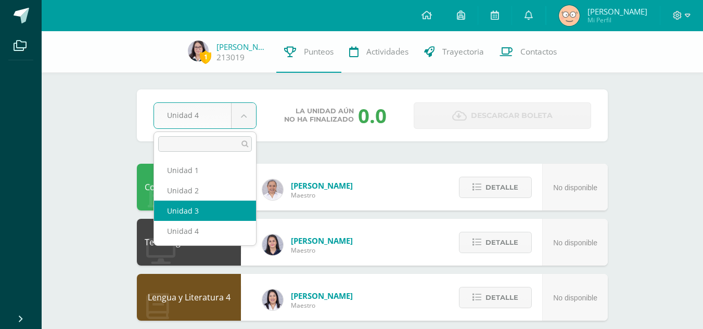
select select "Unidad 3"
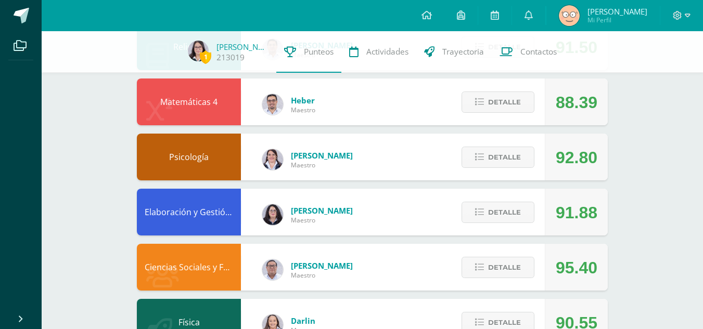
scroll to position [362, 0]
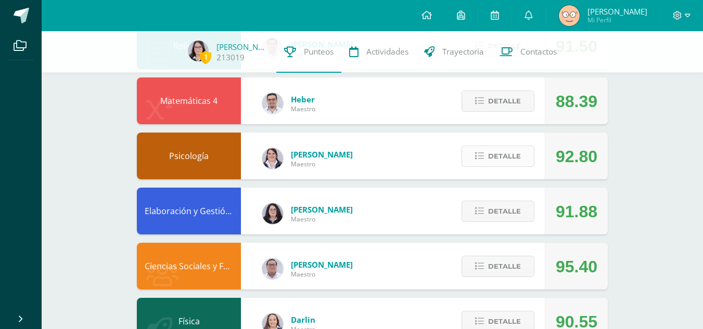
click at [495, 160] on span "Detalle" at bounding box center [504, 156] width 33 height 19
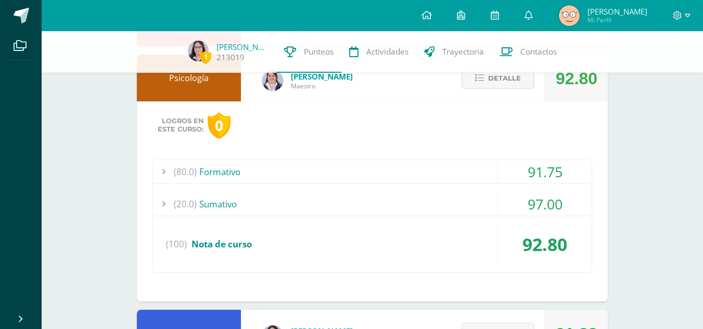
scroll to position [442, 0]
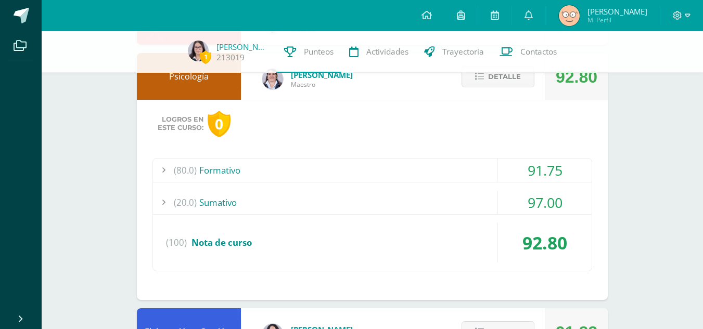
click at [421, 164] on div "(80.0) Formativo" at bounding box center [372, 170] width 438 height 23
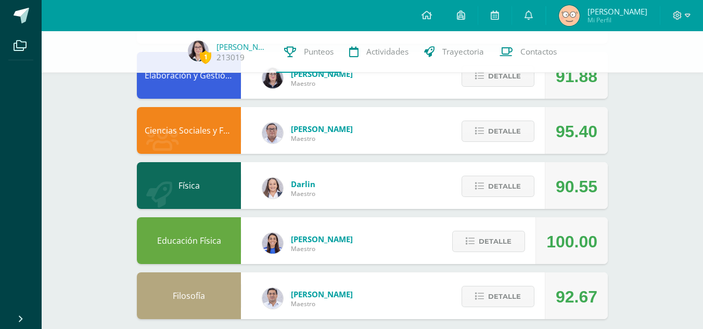
scroll to position [957, 0]
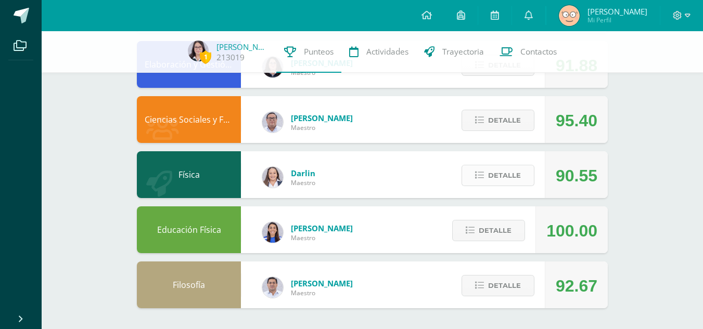
click at [510, 185] on span "Detalle" at bounding box center [504, 175] width 33 height 19
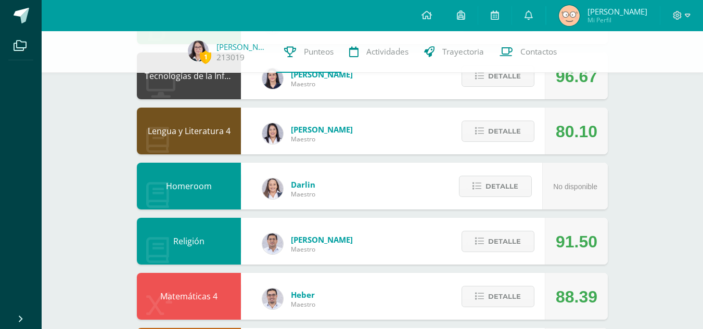
scroll to position [0, 0]
